Goal: Transaction & Acquisition: Download file/media

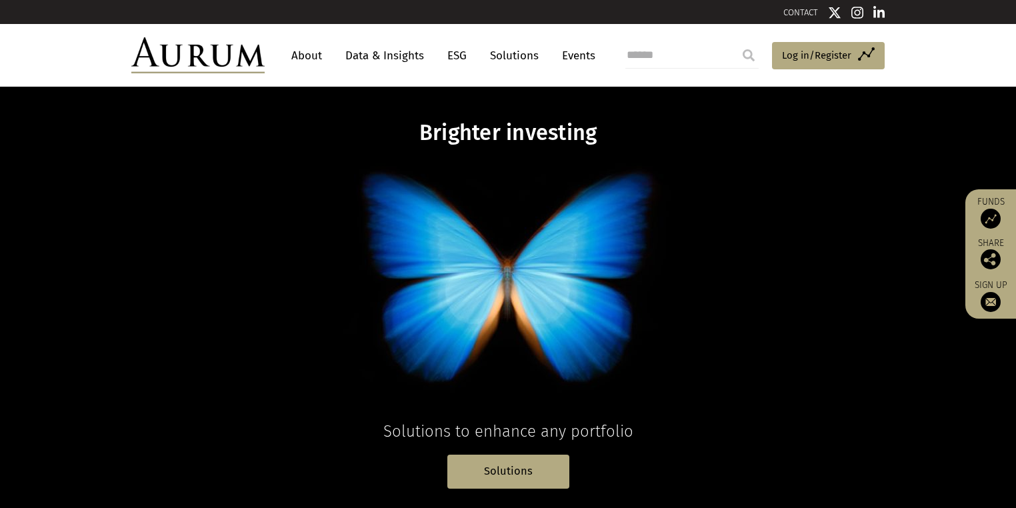
click at [393, 66] on link "Data & Insights" at bounding box center [385, 55] width 92 height 25
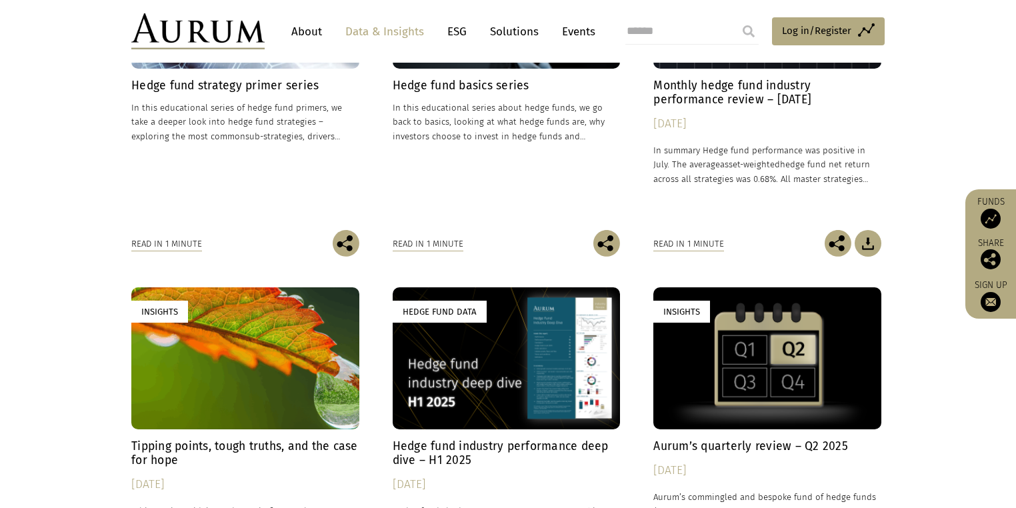
scroll to position [640, 0]
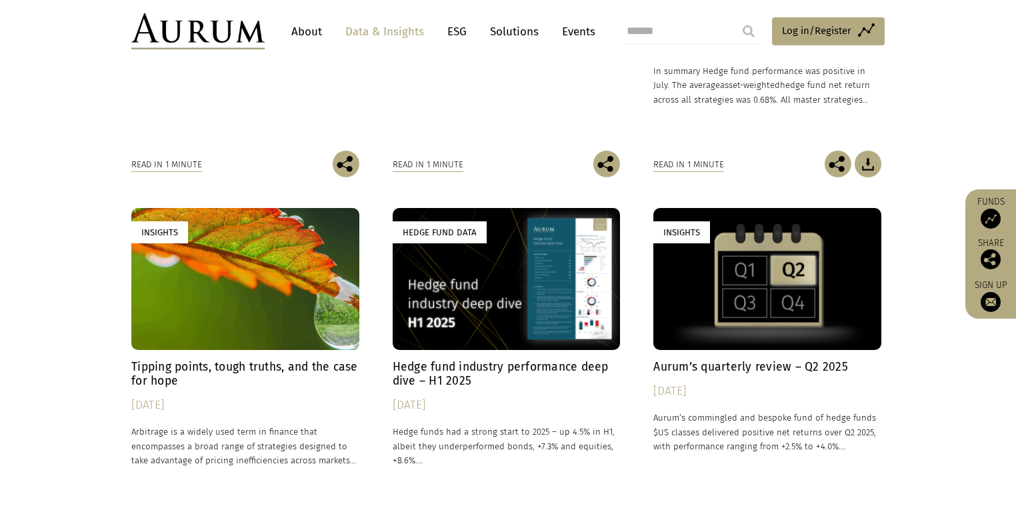
click at [265, 388] on h4 "Tipping points, tough truths, and the case for hope" at bounding box center [245, 374] width 228 height 28
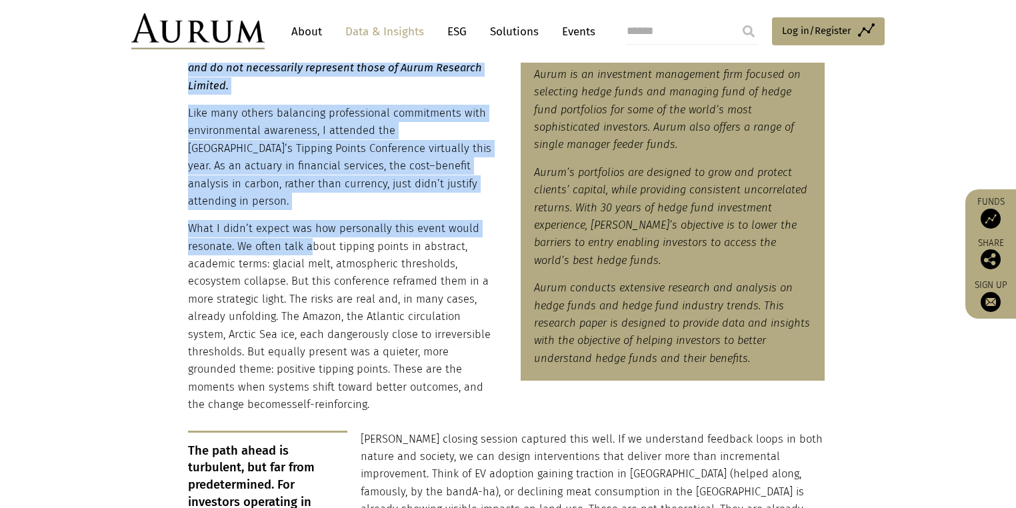
scroll to position [480, 0]
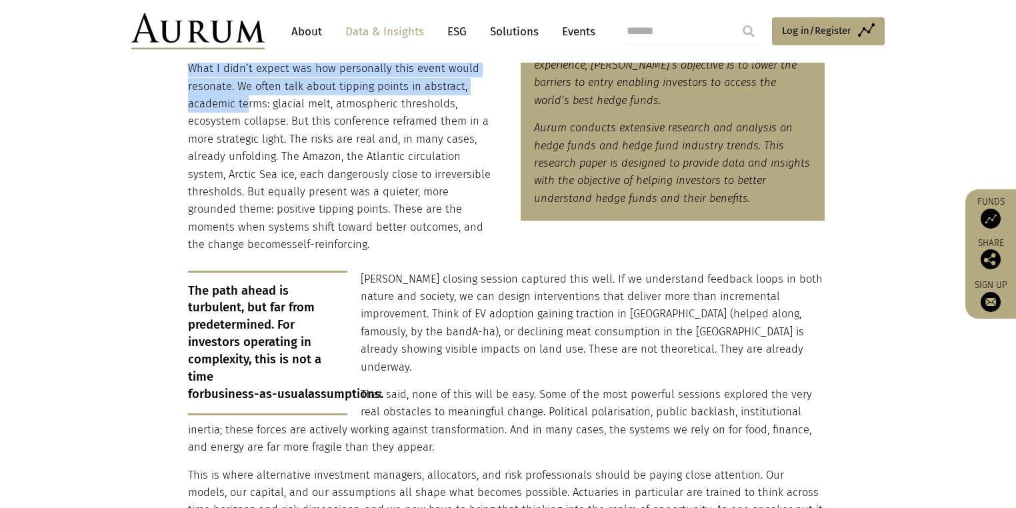
drag, startPoint x: 193, startPoint y: 243, endPoint x: 420, endPoint y: 331, distance: 243.1
click at [420, 253] on p "What I didn’t expect was how personally this event would resonate. We often tal…" at bounding box center [340, 156] width 304 height 193
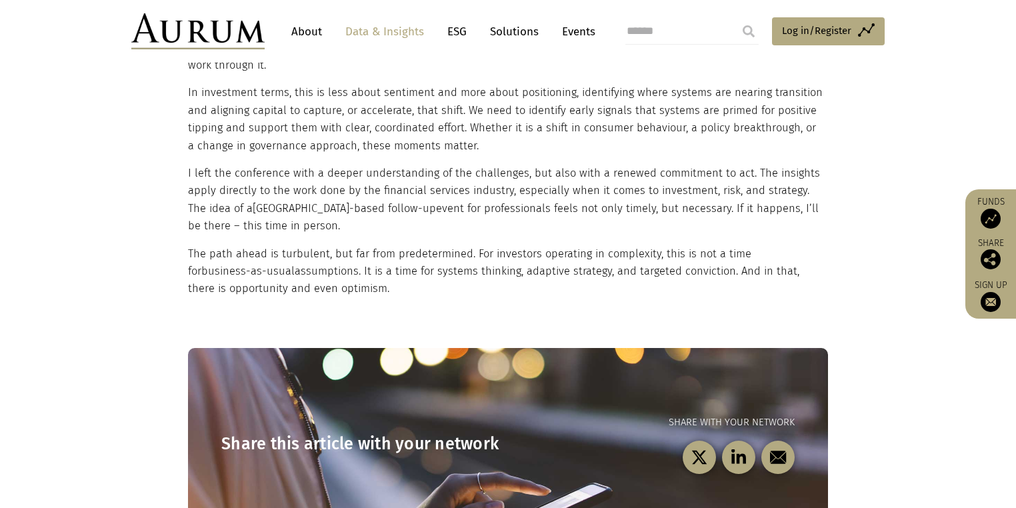
scroll to position [1120, 0]
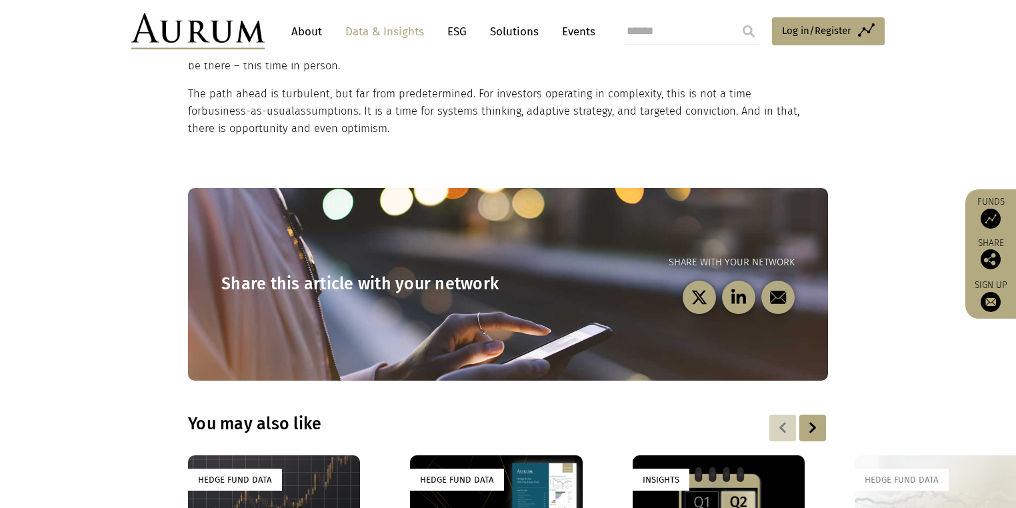
drag, startPoint x: 431, startPoint y: 333, endPoint x: 532, endPoint y: 390, distance: 115.5
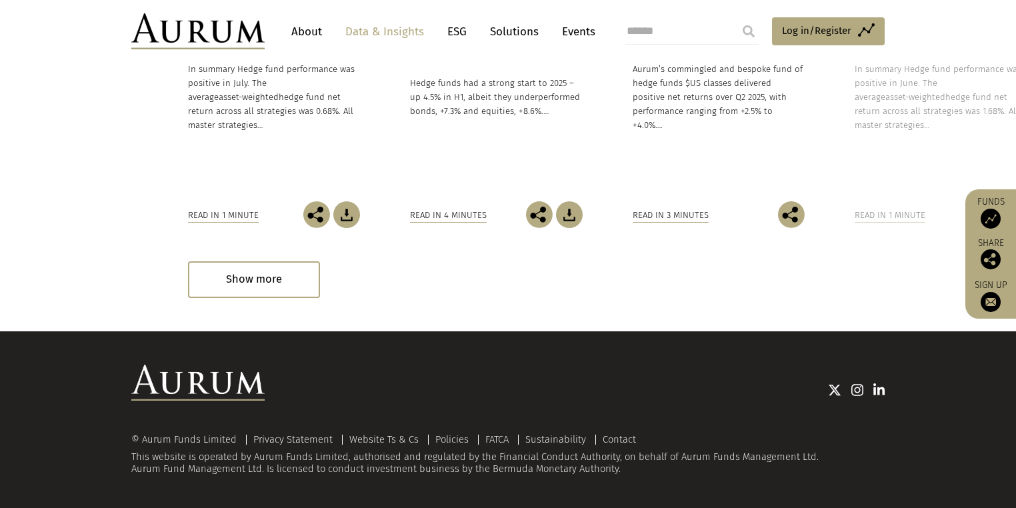
scroll to position [2386, 0]
click at [320, 261] on div "Show more" at bounding box center [254, 279] width 132 height 37
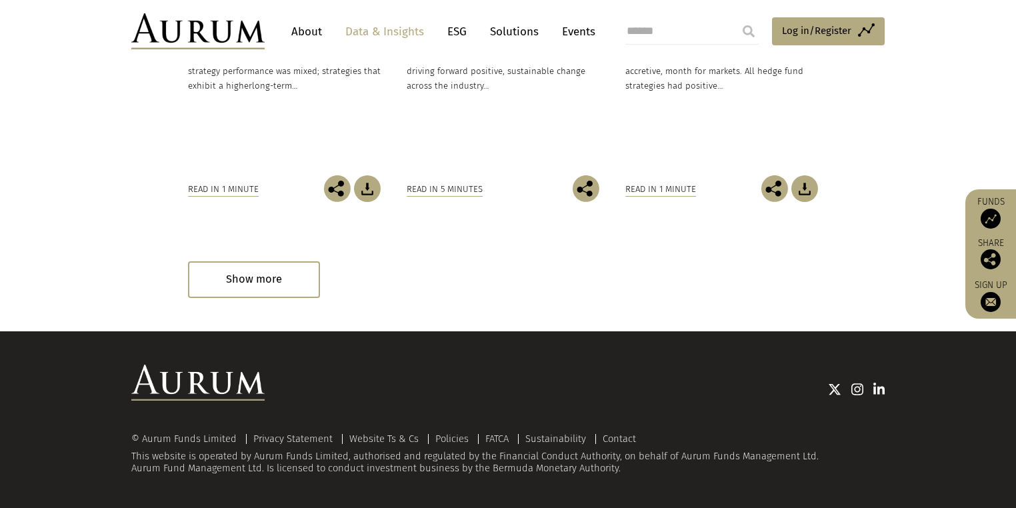
scroll to position [3495, 0]
click at [284, 285] on div "Show more" at bounding box center [254, 279] width 132 height 37
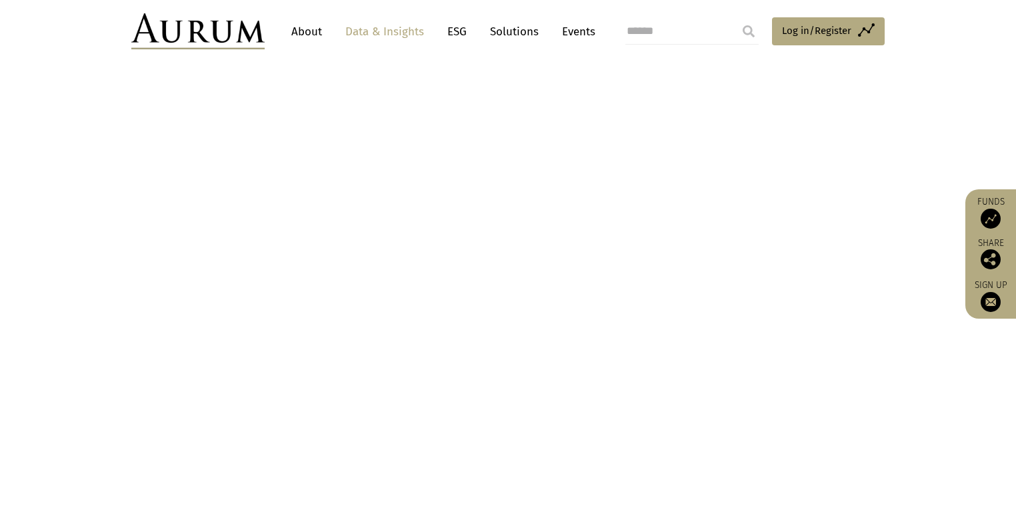
scroll to position [3443, 0]
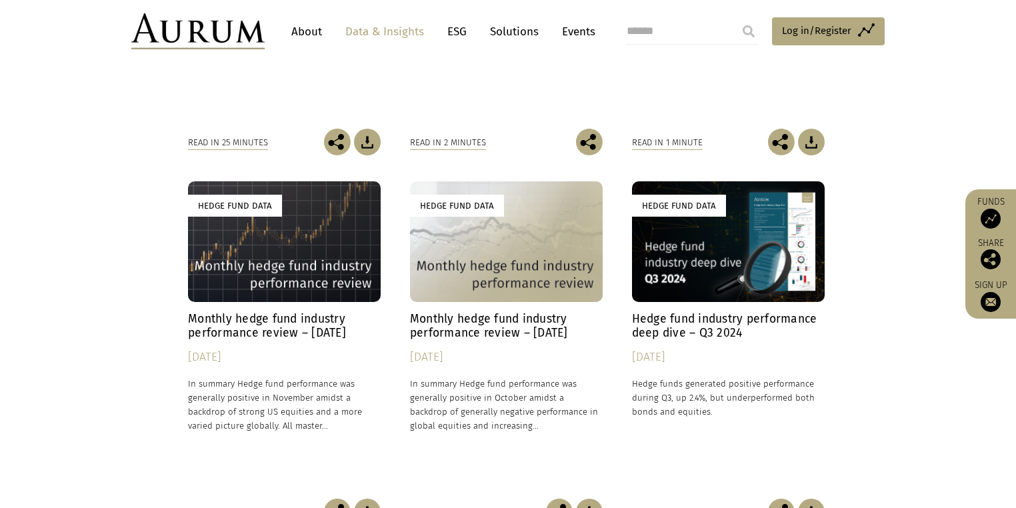
scroll to position [3762, 0]
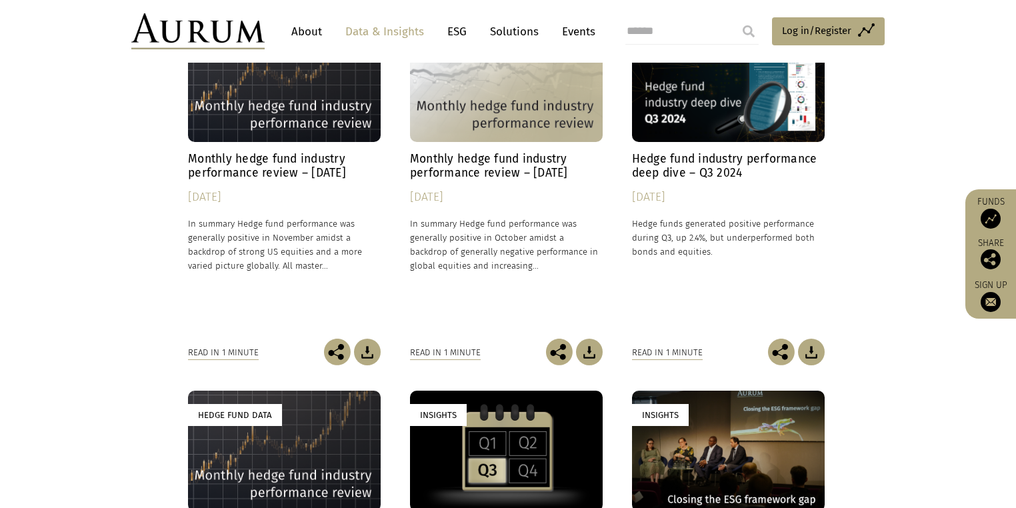
drag, startPoint x: 269, startPoint y: 418, endPoint x: 267, endPoint y: 425, distance: 7.0
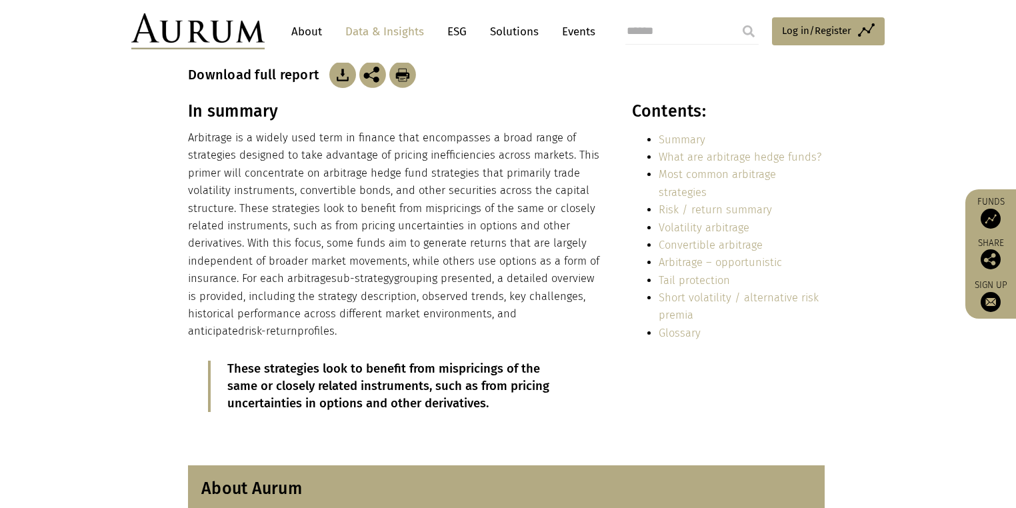
scroll to position [480, 0]
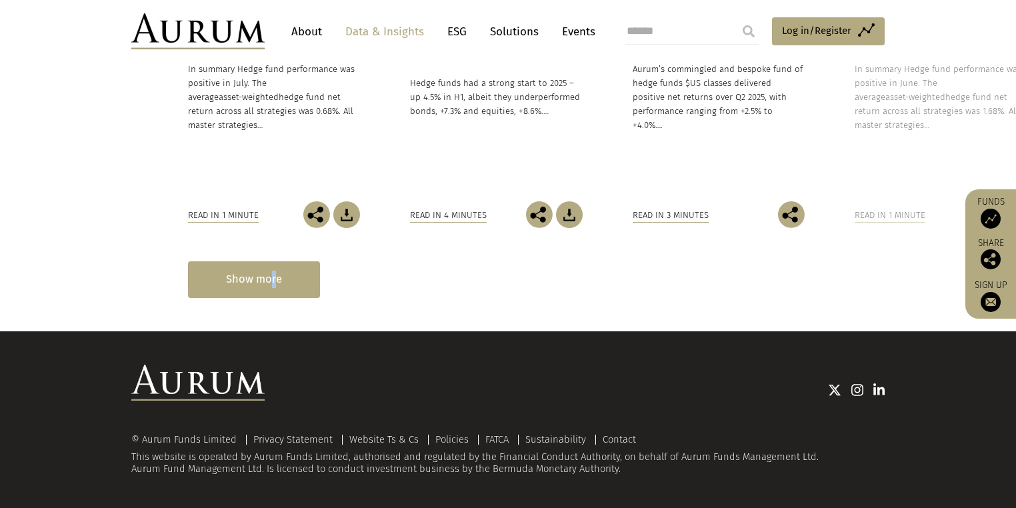
click at [293, 298] on div "Show more" at bounding box center [254, 279] width 132 height 37
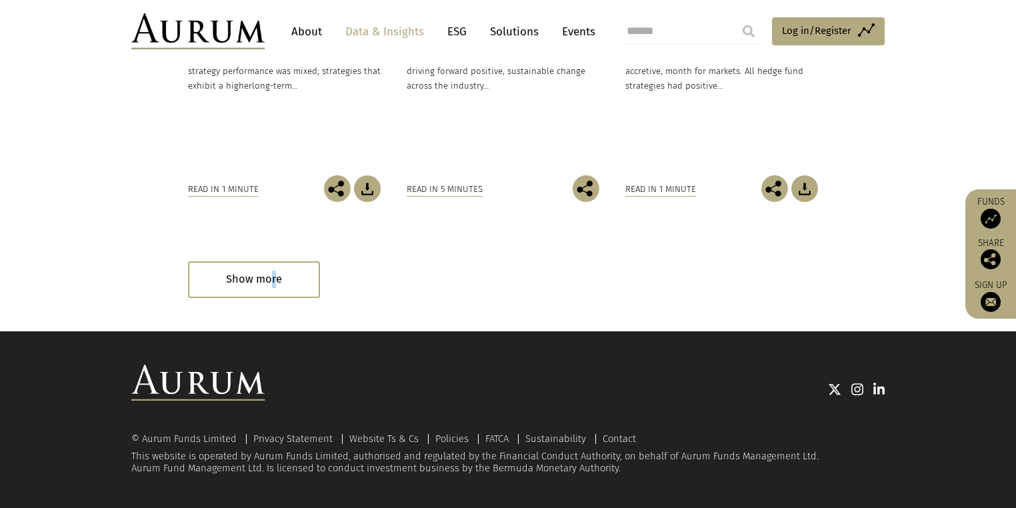
scroll to position [3359, 0]
click at [281, 298] on div "Show more" at bounding box center [254, 279] width 132 height 37
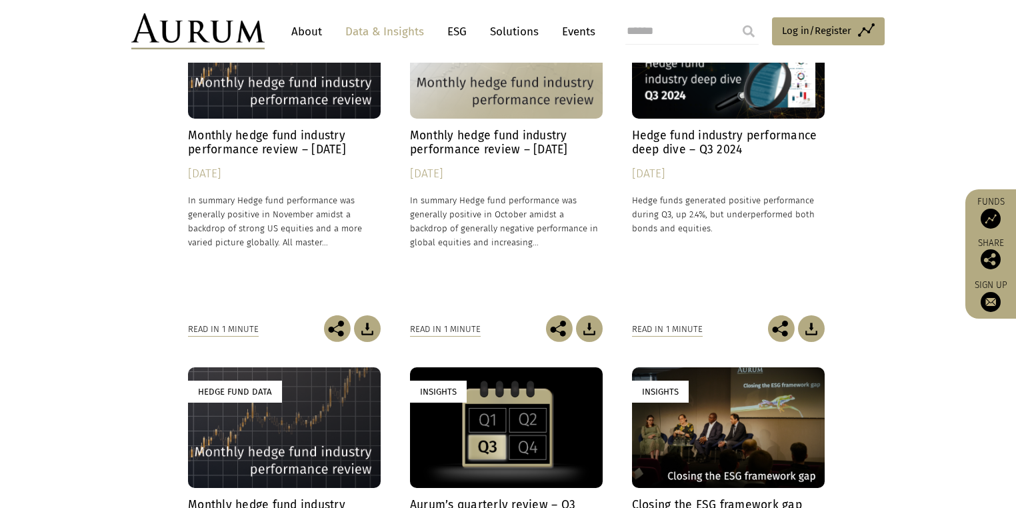
scroll to position [3946, 0]
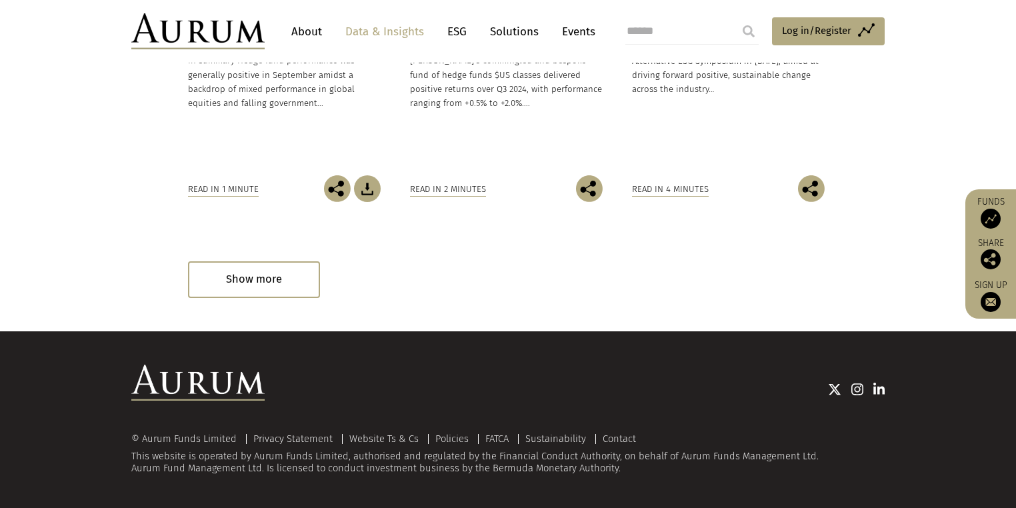
scroll to position [4906, 0]
click at [311, 298] on div "Show more" at bounding box center [254, 279] width 132 height 37
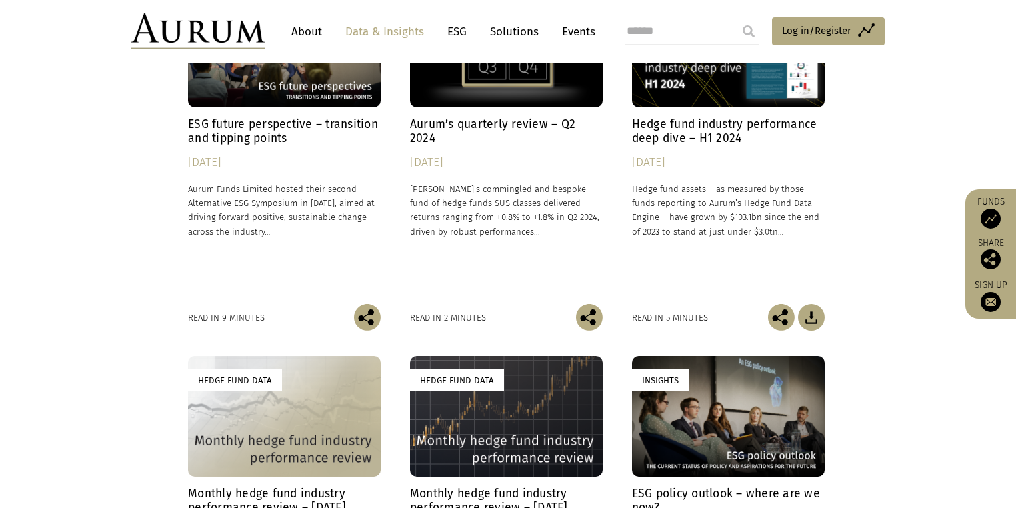
scroll to position [5066, 0]
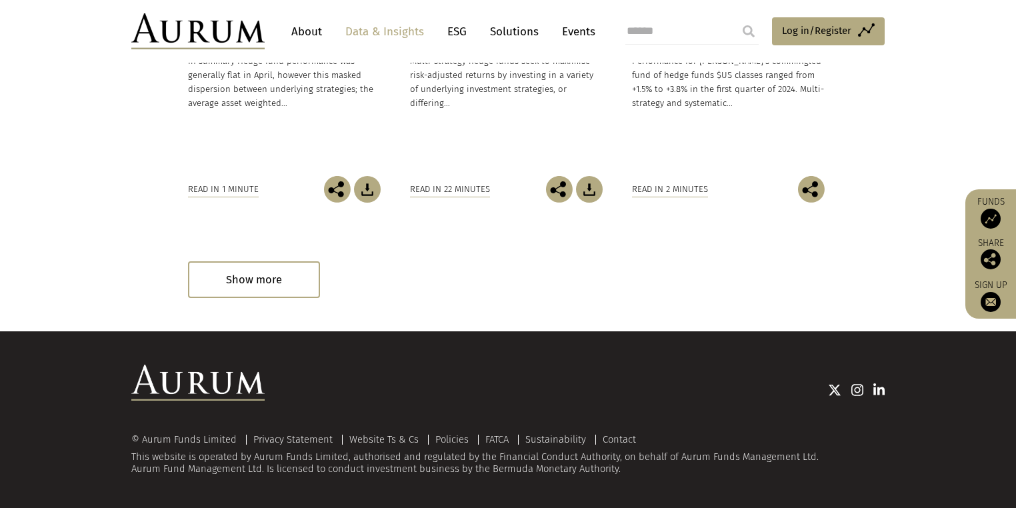
scroll to position [6185, 0]
click at [594, 203] on img at bounding box center [589, 189] width 27 height 27
click at [255, 261] on div "Show more" at bounding box center [254, 279] width 132 height 37
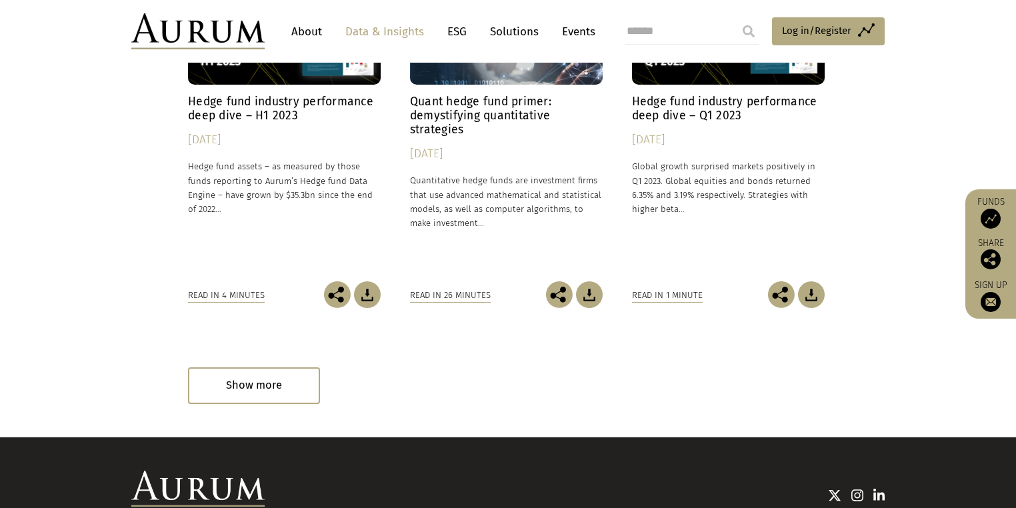
scroll to position [7305, 0]
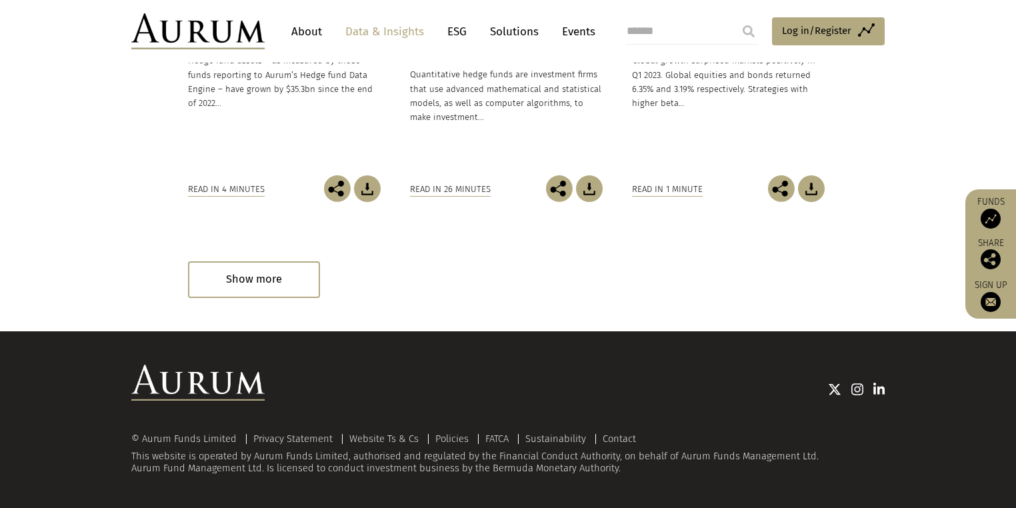
click at [595, 202] on img at bounding box center [589, 188] width 27 height 27
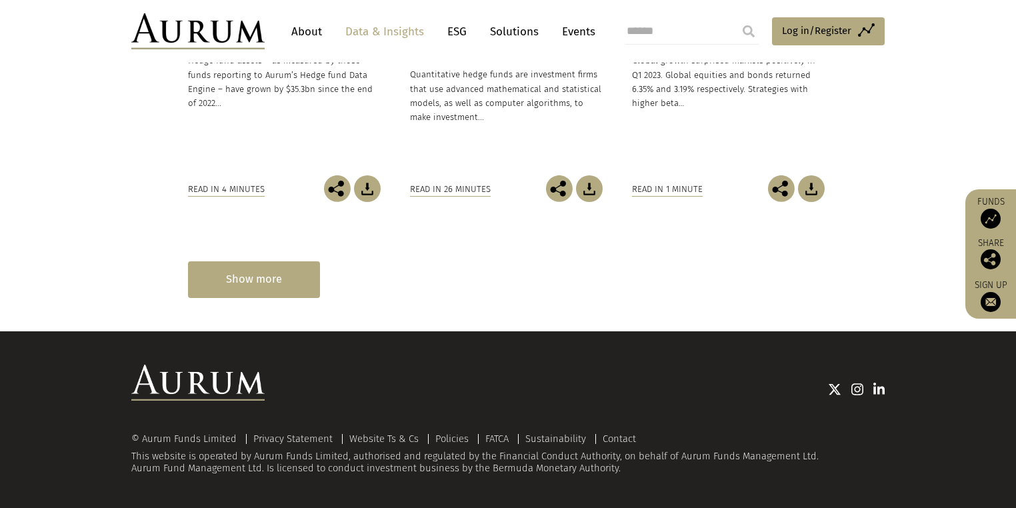
click at [283, 298] on div "Show more" at bounding box center [254, 279] width 132 height 37
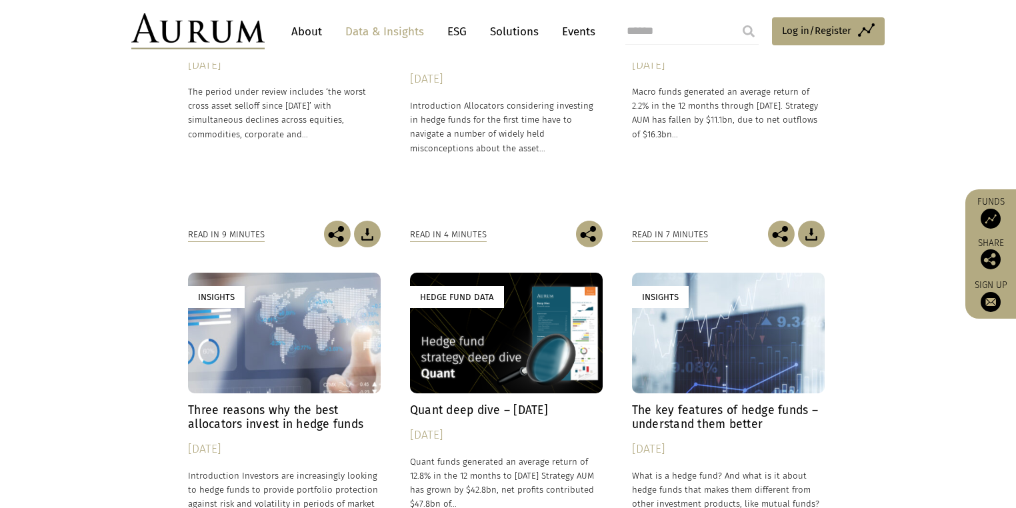
scroll to position [8105, 0]
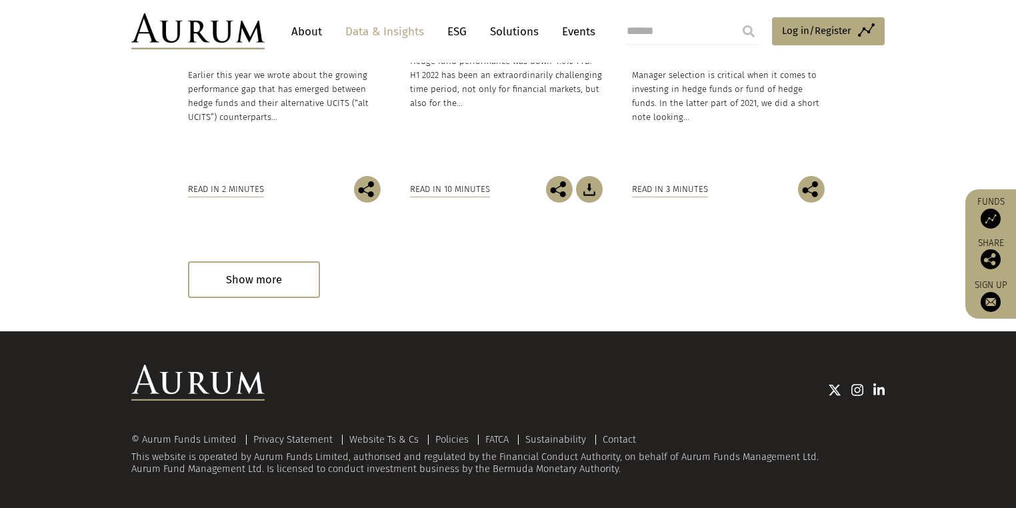
scroll to position [9525, 0]
click at [303, 261] on div "Show more" at bounding box center [254, 279] width 132 height 37
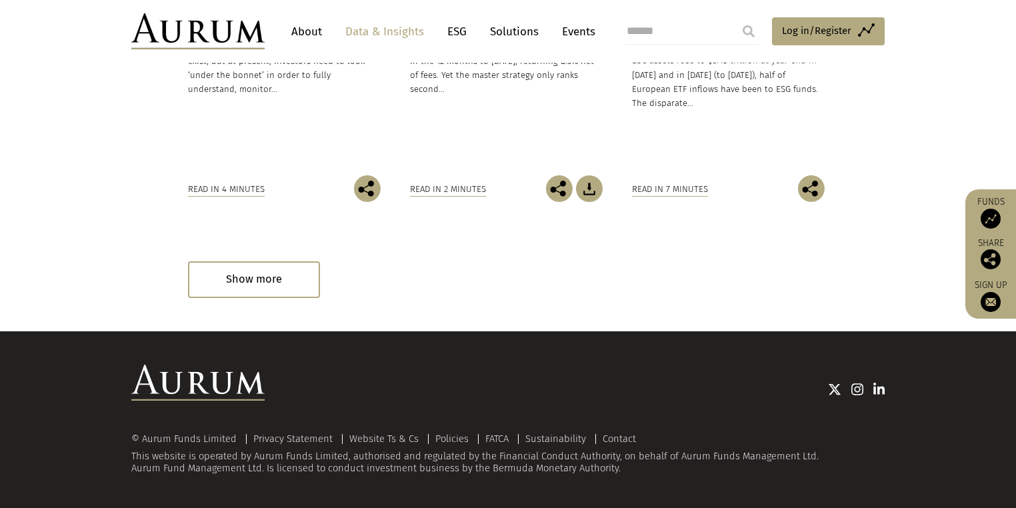
scroll to position [11013, 0]
click at [253, 261] on div "Show more" at bounding box center [254, 279] width 132 height 37
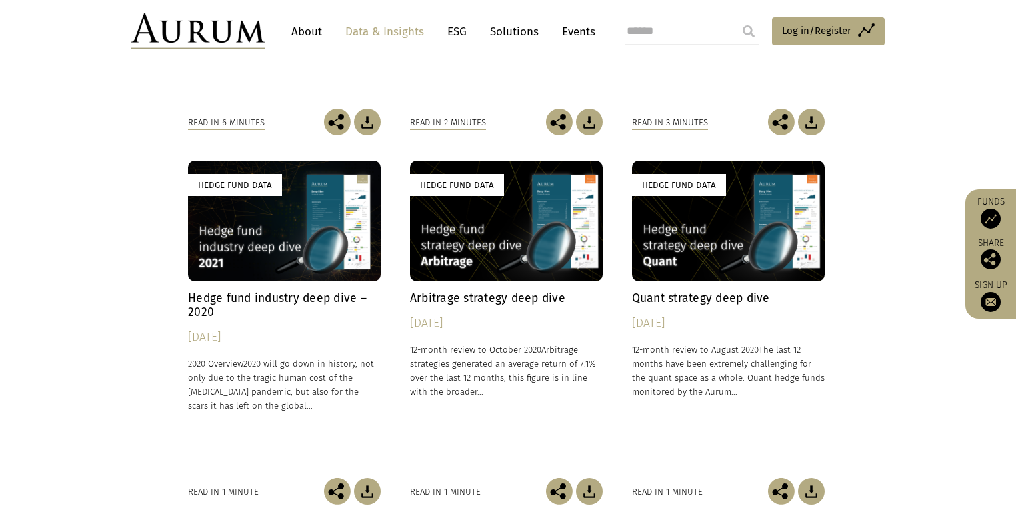
scroll to position [10976, 0]
